Goal: Transaction & Acquisition: Purchase product/service

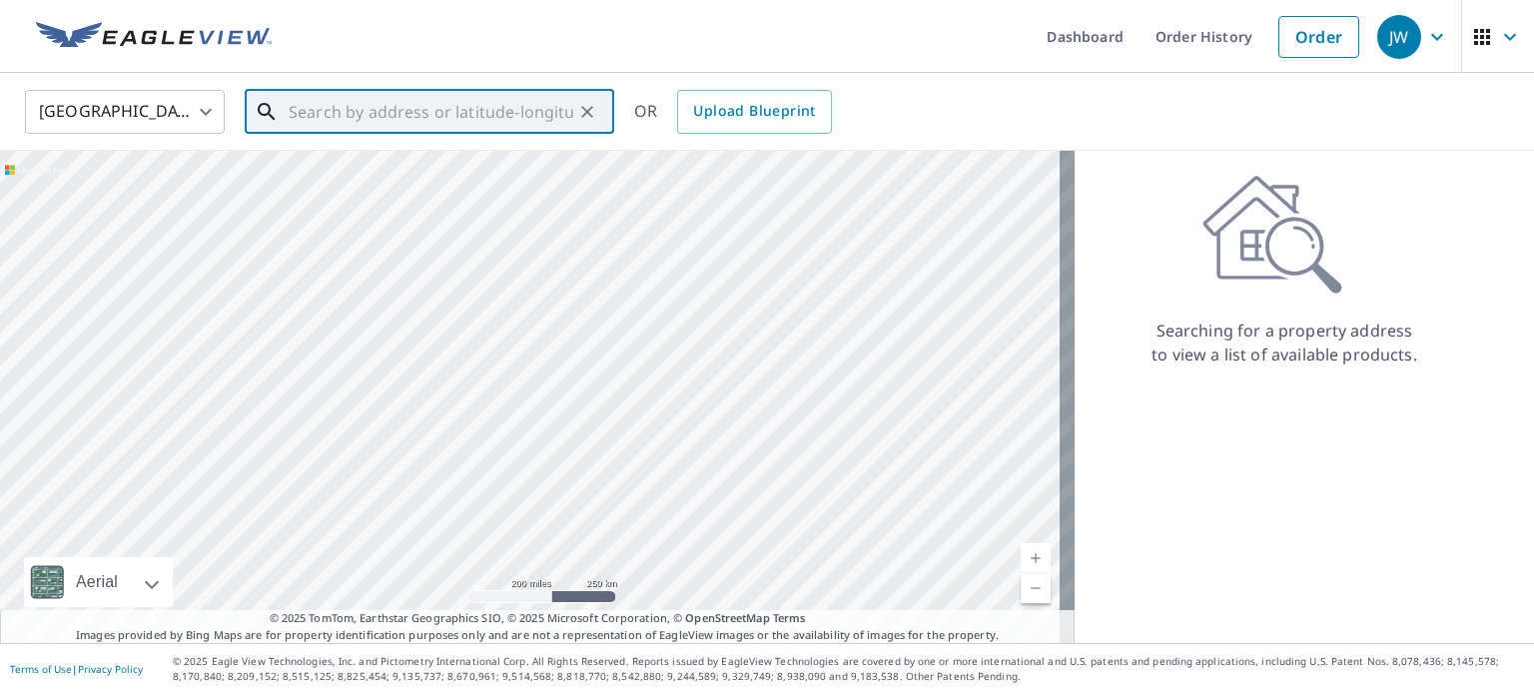
click at [517, 102] on input "text" at bounding box center [431, 112] width 285 height 56
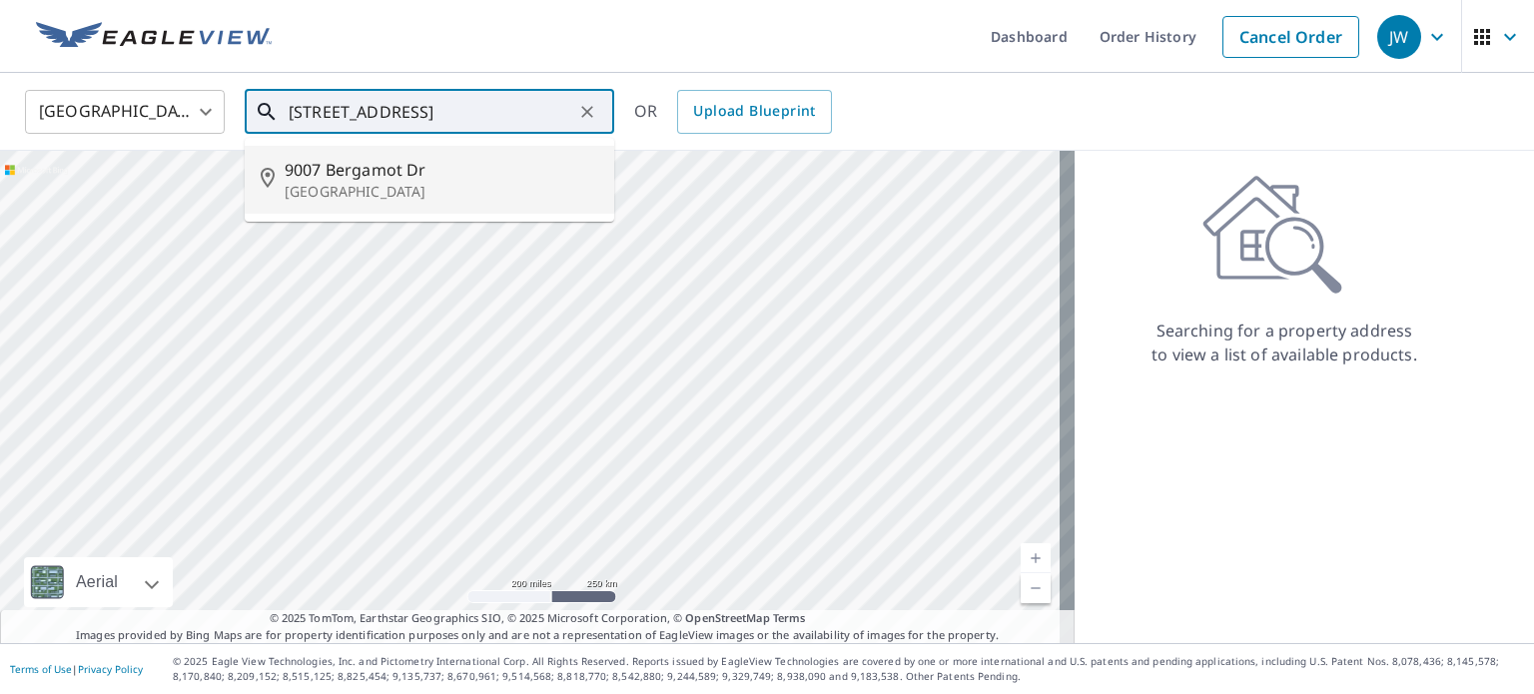
click at [483, 184] on p "[GEOGRAPHIC_DATA]" at bounding box center [442, 192] width 314 height 20
type input "[STREET_ADDRESS][PERSON_NAME]"
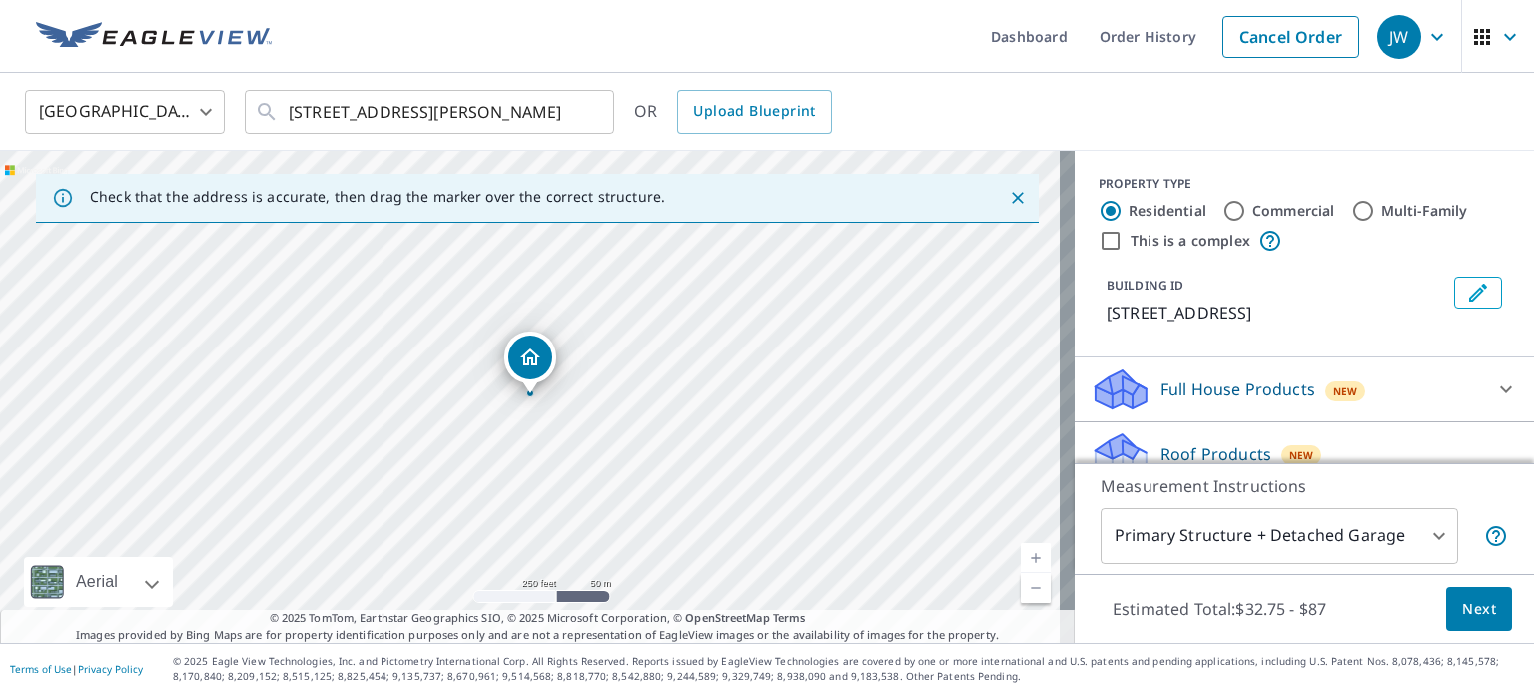
click at [1021, 555] on link "Current Level 17, Zoom In" at bounding box center [1036, 558] width 30 height 30
click at [1021, 555] on link "Current Level 18, Zoom In" at bounding box center [1036, 558] width 30 height 30
click at [1021, 555] on link "Current Level 19, Zoom In" at bounding box center [1036, 558] width 30 height 30
click at [1021, 555] on link "Current Level 20, Zoom In Disabled" at bounding box center [1036, 558] width 30 height 30
click at [1419, 537] on body "JW JW Dashboard Order History Cancel Order [GEOGRAPHIC_DATA] [GEOGRAPHIC_DATA] …" at bounding box center [767, 347] width 1534 height 694
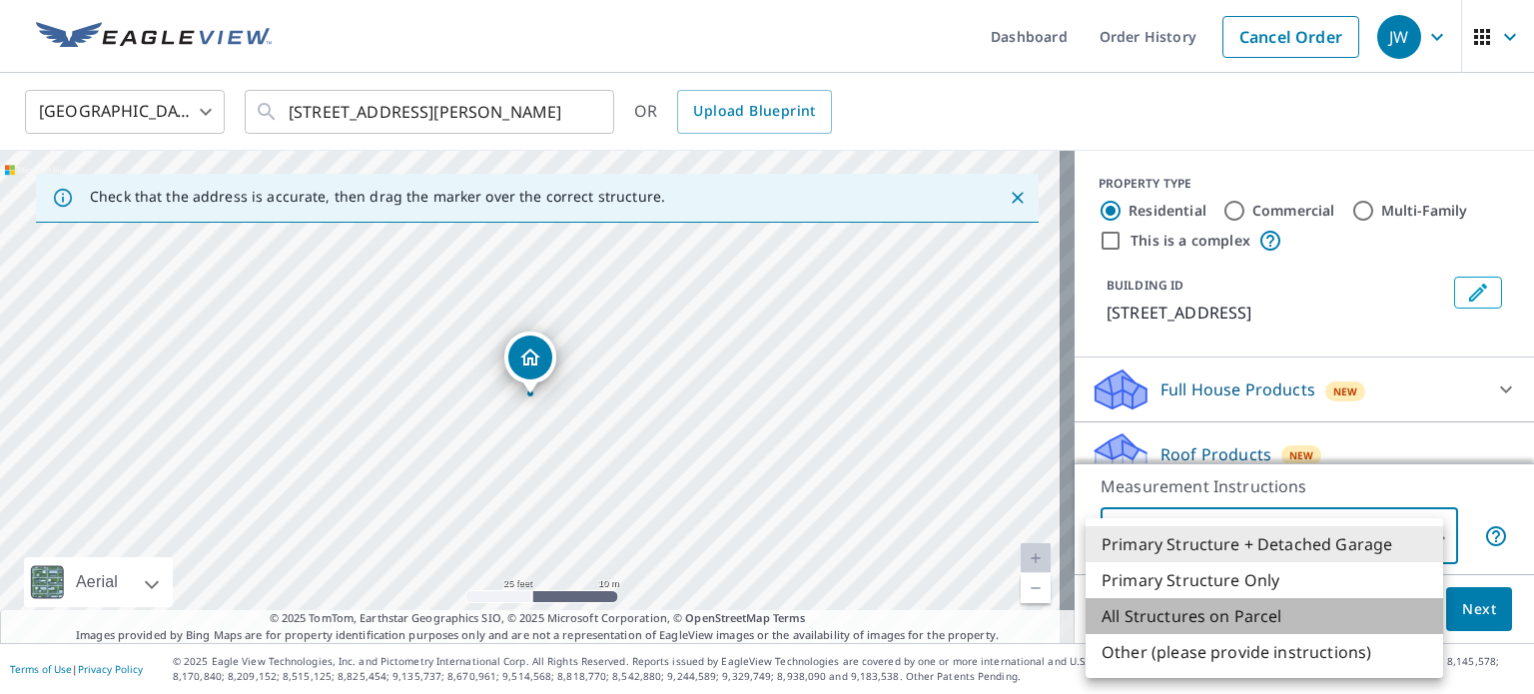
click at [1221, 611] on li "All Structures on Parcel" at bounding box center [1265, 616] width 358 height 36
type input "3"
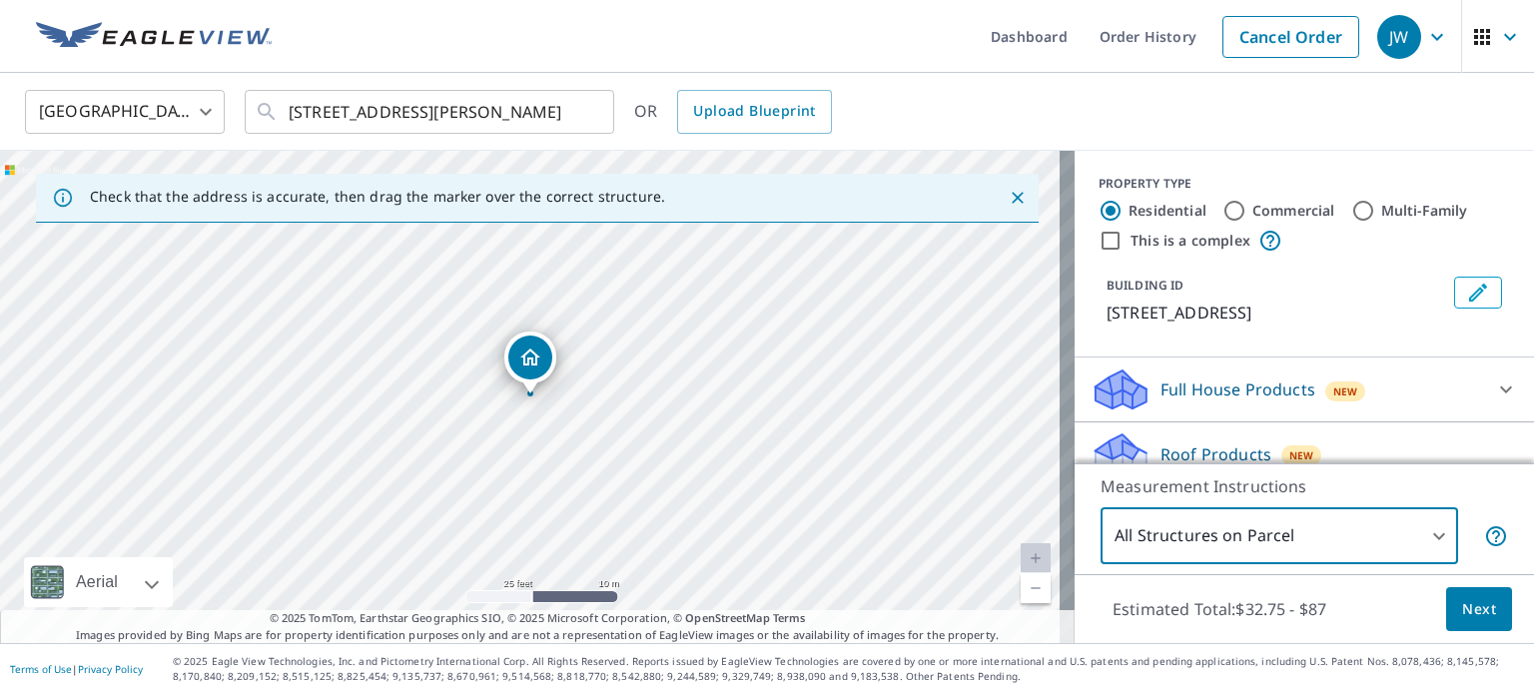
click at [1475, 608] on span "Next" at bounding box center [1479, 609] width 34 height 25
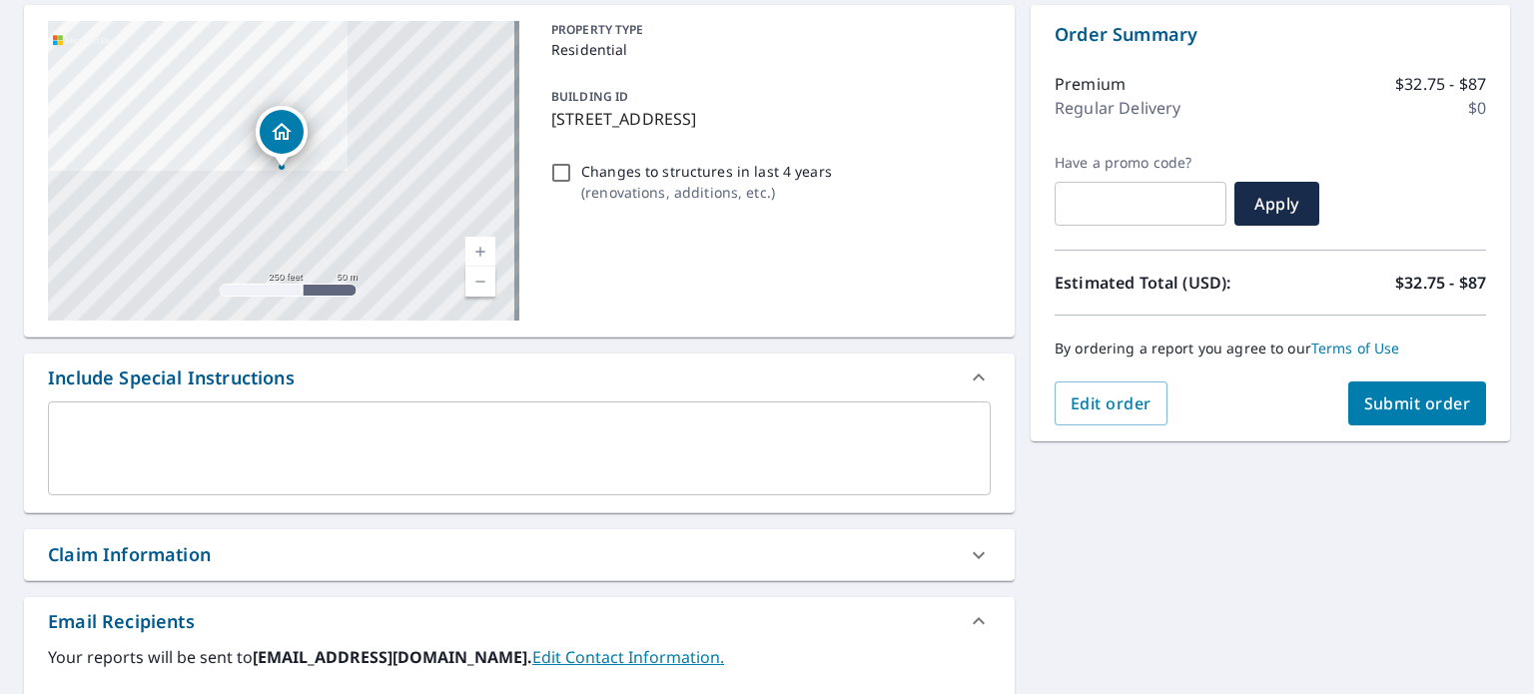
scroll to position [200, 0]
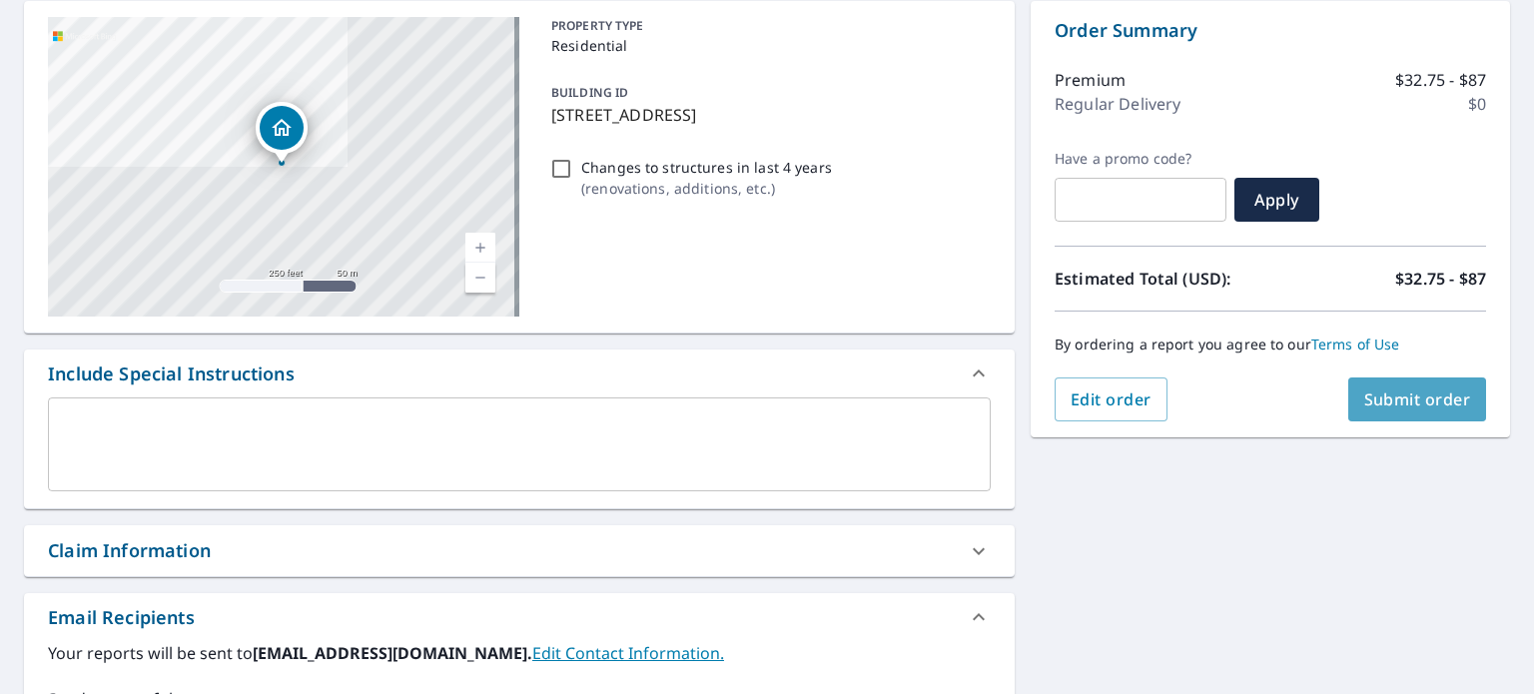
click at [1428, 401] on span "Submit order" at bounding box center [1417, 399] width 107 height 22
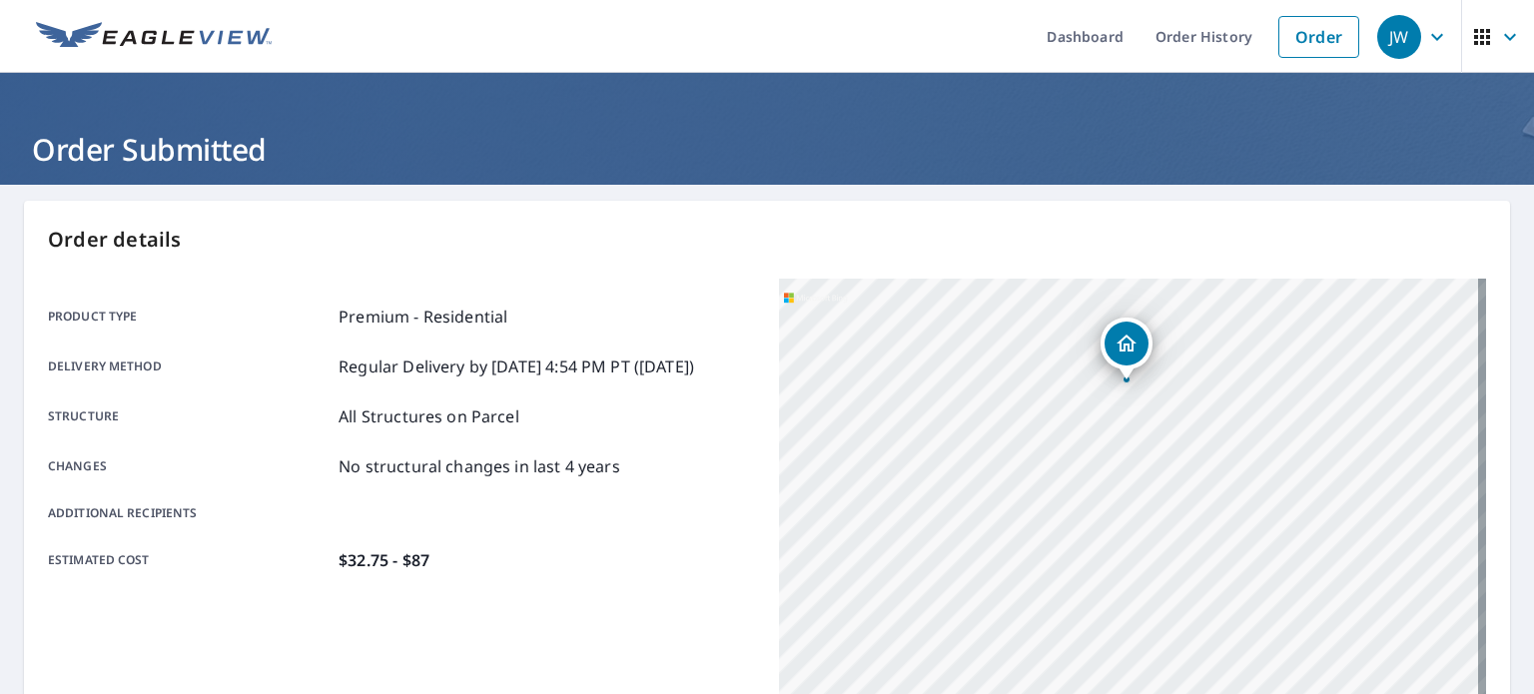
drag, startPoint x: 1272, startPoint y: 524, endPoint x: 905, endPoint y: 305, distance: 428.2
click at [889, 306] on div "[STREET_ADDRESS][PERSON_NAME]" at bounding box center [1132, 528] width 707 height 499
click at [649, 426] on div "Product type Premium - Residential Delivery method Regular Delivery by [DATE] 4…" at bounding box center [401, 439] width 707 height 268
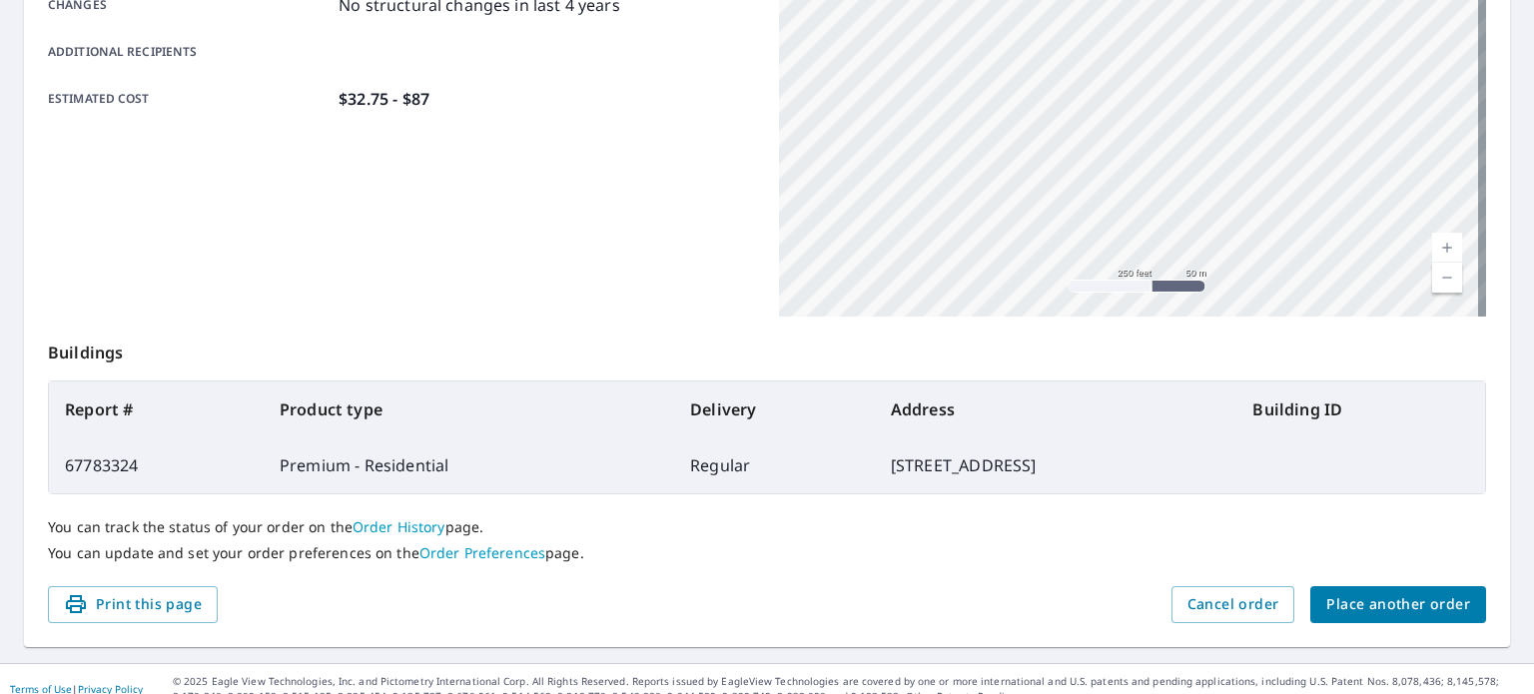
scroll to position [479, 0]
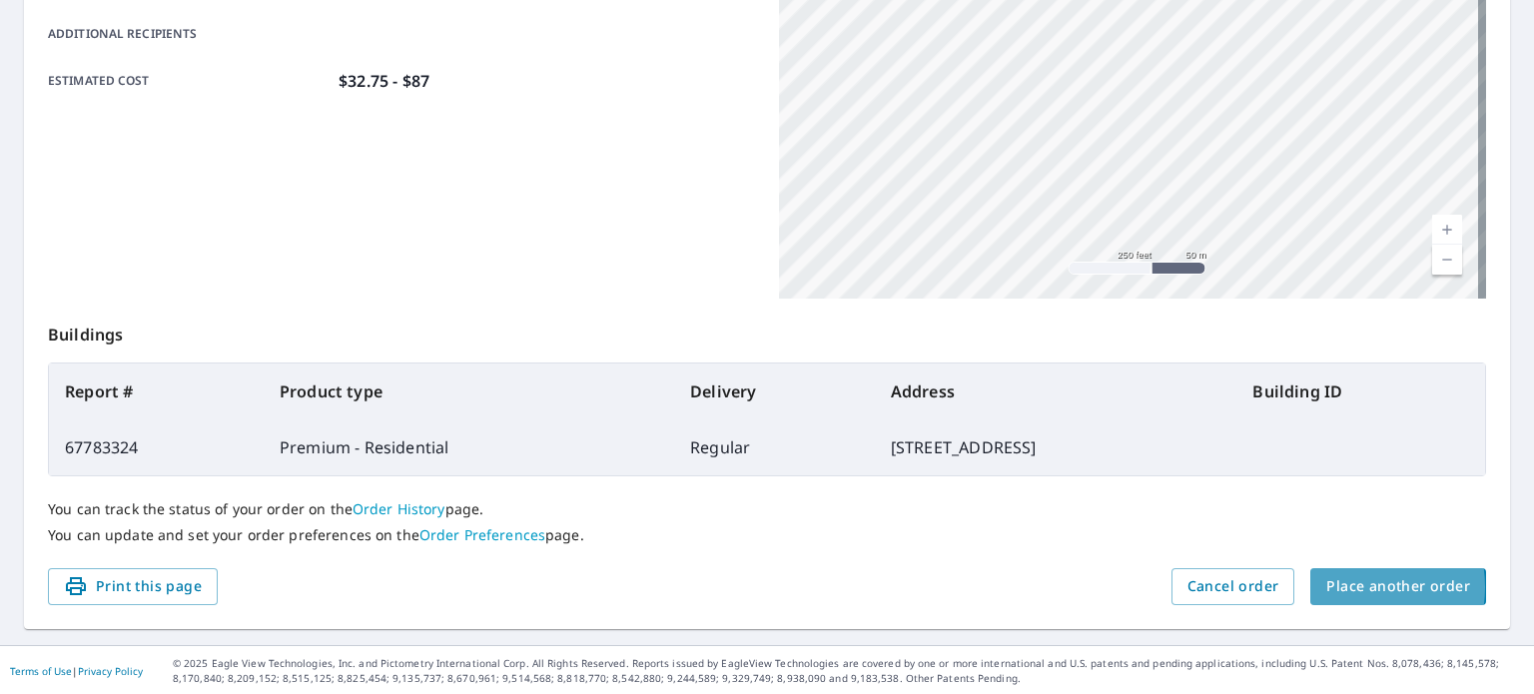
click at [1340, 586] on span "Place another order" at bounding box center [1398, 586] width 144 height 25
